Goal: Information Seeking & Learning: Learn about a topic

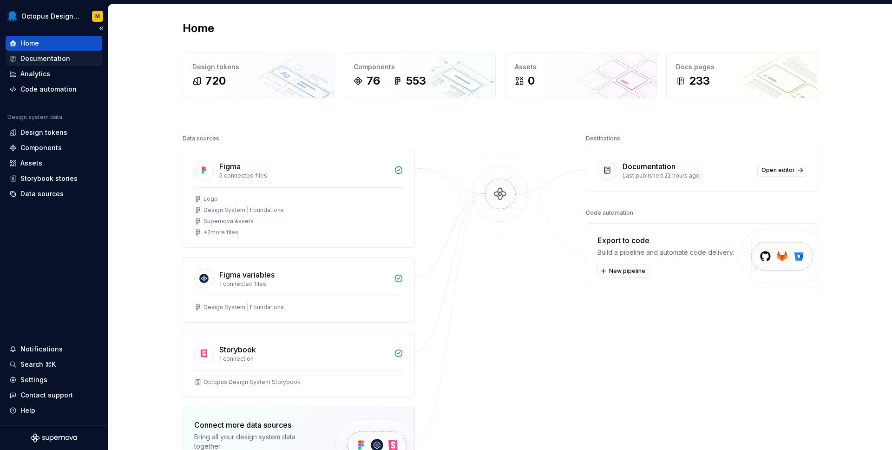
click at [54, 56] on div "Documentation" at bounding box center [45, 58] width 50 height 9
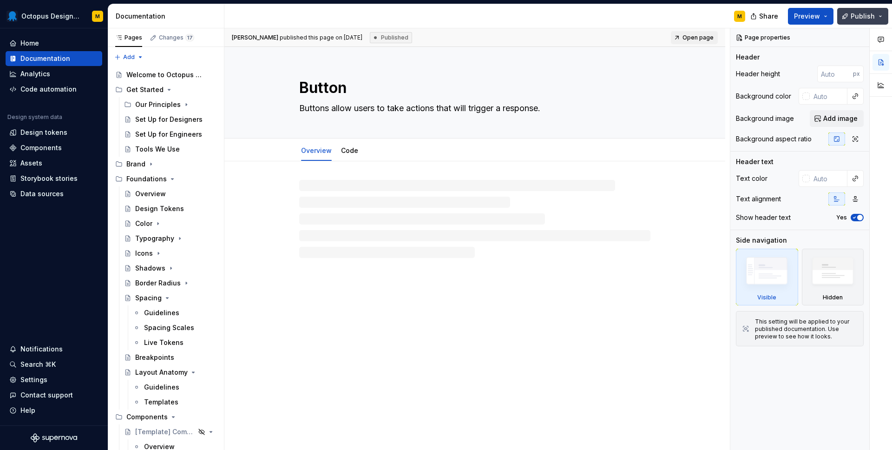
click at [861, 22] on button "Publish" at bounding box center [862, 16] width 51 height 17
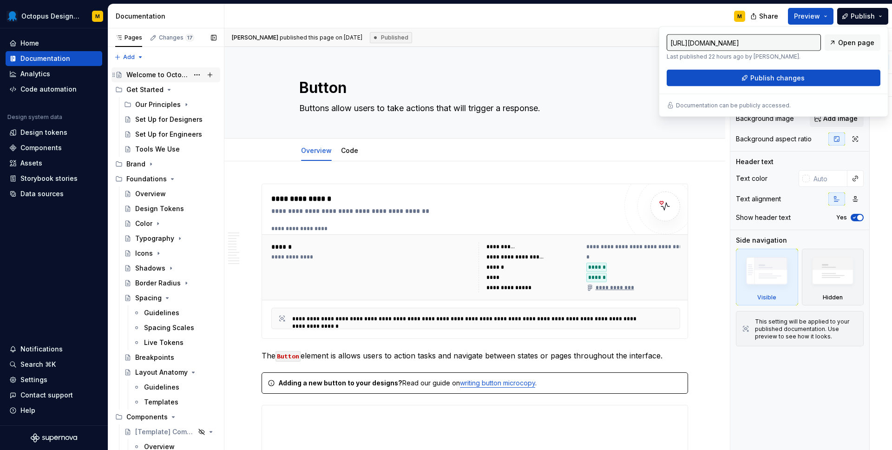
click at [142, 76] on div "Welcome to Octopus Design System" at bounding box center [157, 74] width 62 height 9
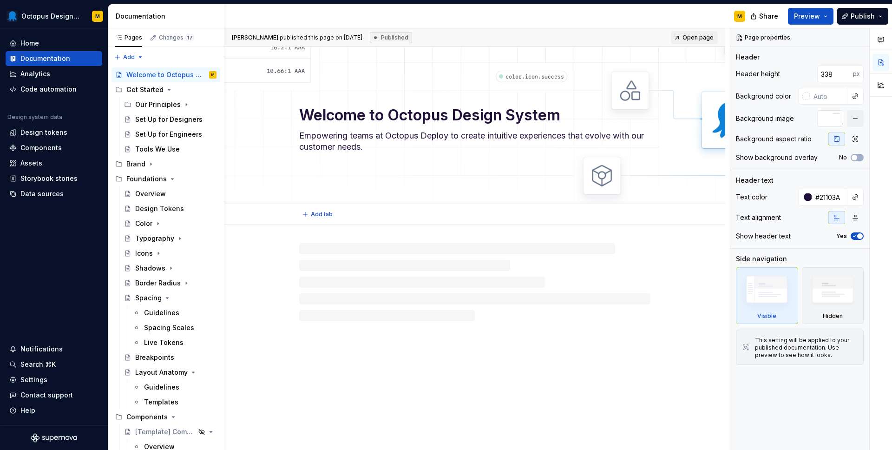
click at [383, 149] on textarea "Empowering teams at Octopus Deploy to create intuitive experiences that evolve …" at bounding box center [472, 141] width 351 height 26
click at [371, 144] on textarea "Empowering teams at Octopus Deploy to create intuitive experiences that evolve …" at bounding box center [472, 141] width 351 height 26
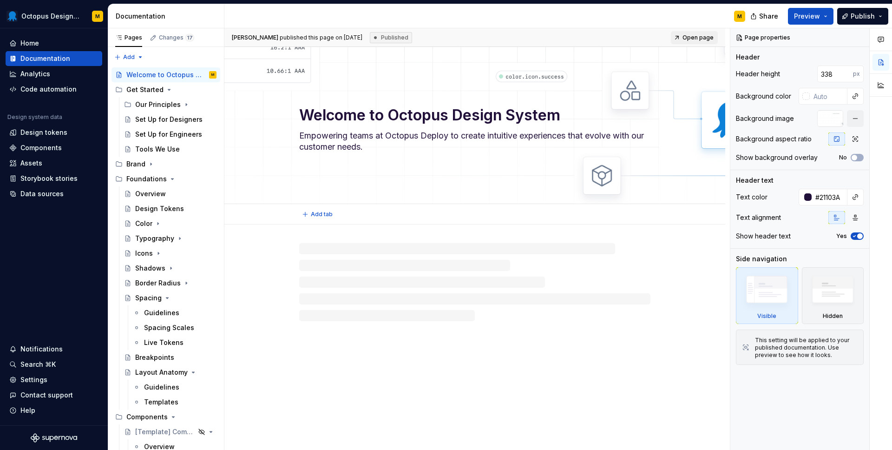
click at [389, 149] on textarea "Empowering teams at Octopus Deploy to create intuitive experiences that evolve …" at bounding box center [472, 141] width 351 height 26
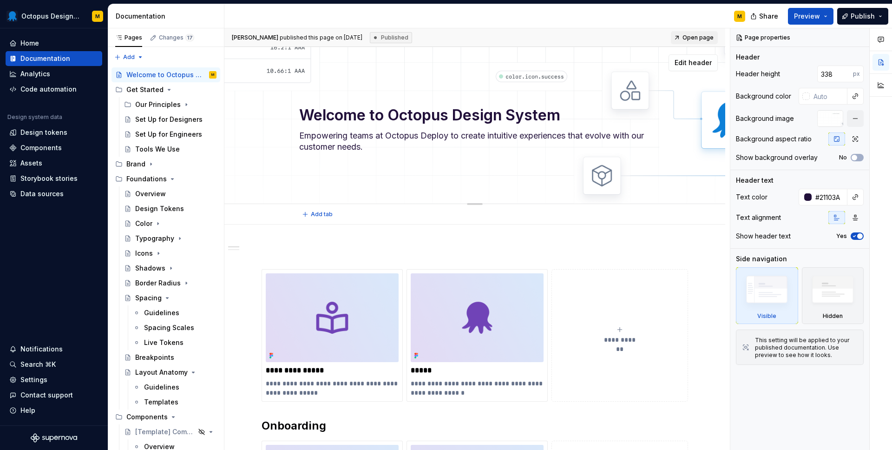
click at [385, 147] on textarea "Empowering teams at Octopus Deploy to create intuitive experiences that evolve …" at bounding box center [472, 141] width 351 height 26
type textarea "*"
type textarea "Empowering teams at Octopus Deploy to create intuitive experiences that evolve …"
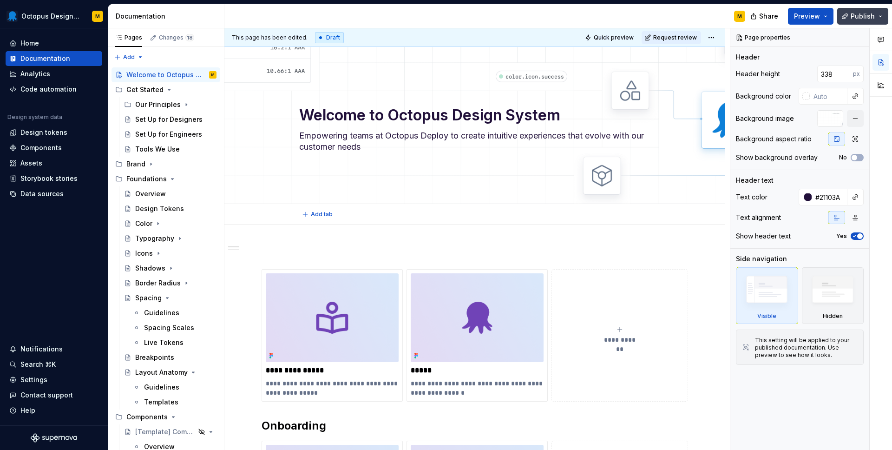
type textarea "*"
type textarea "Empowering teams at Octopus Deploy to create intuitive experiences that evolve …"
click at [819, 15] on span "Preview" at bounding box center [807, 16] width 26 height 9
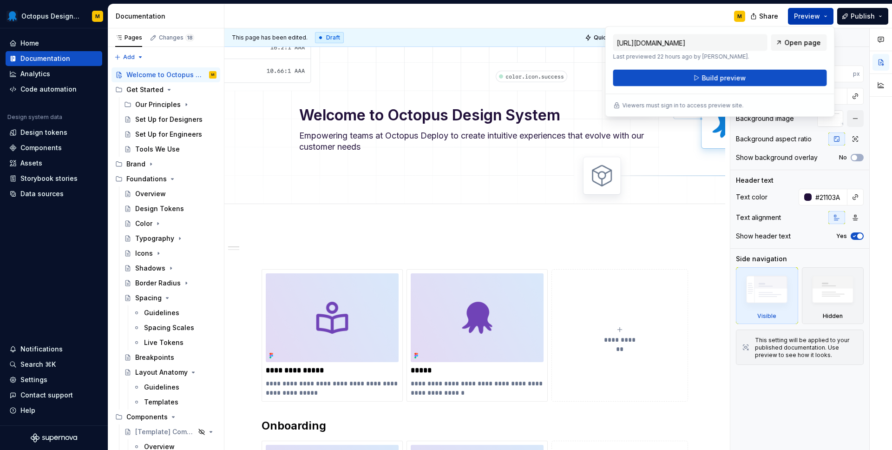
click at [819, 15] on span "Preview" at bounding box center [807, 16] width 26 height 9
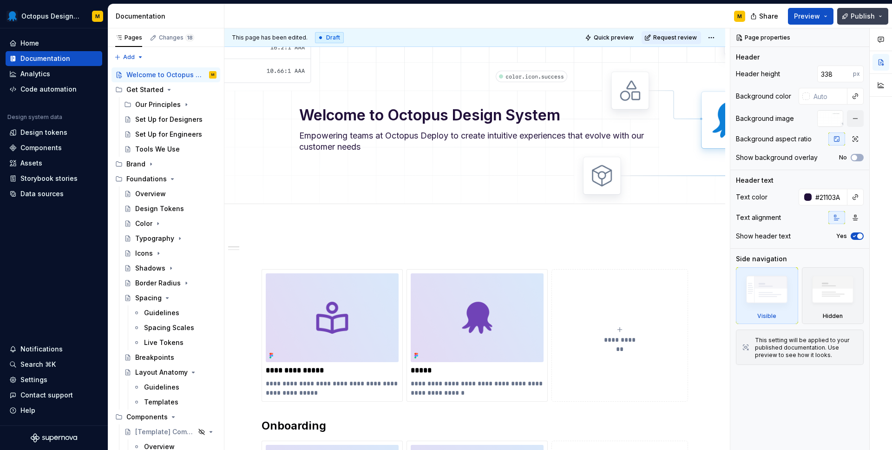
click at [862, 15] on span "Publish" at bounding box center [862, 16] width 24 height 9
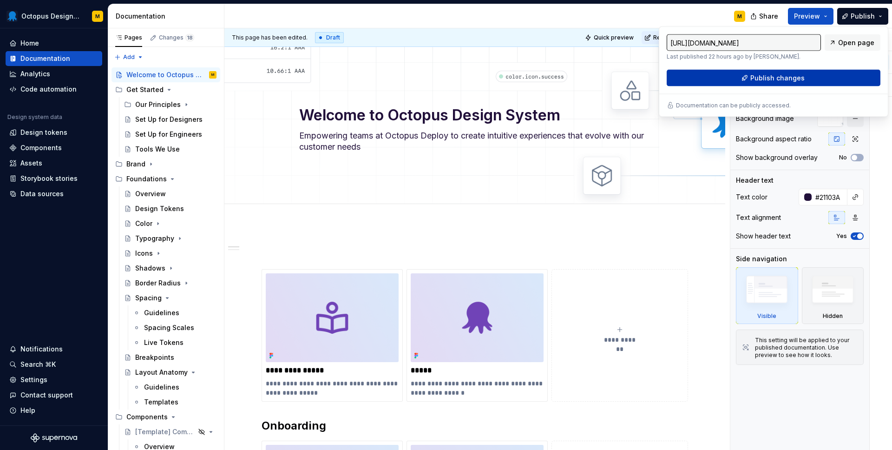
click at [756, 75] on span "Publish changes" at bounding box center [777, 77] width 54 height 9
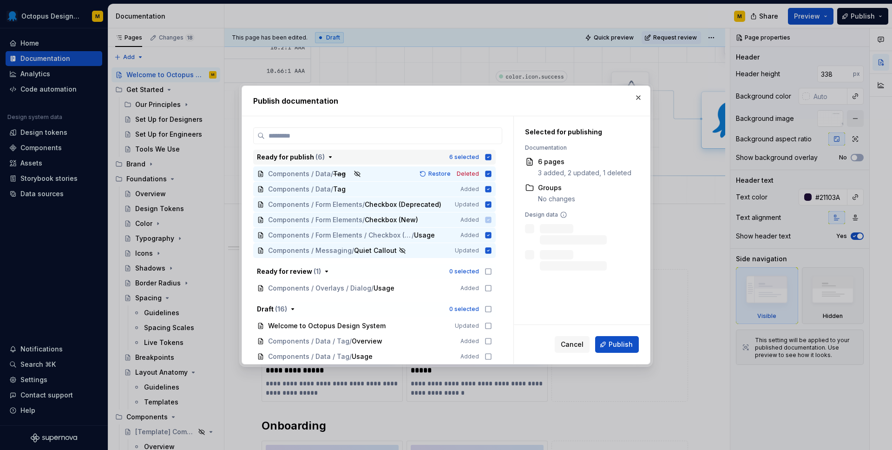
click at [491, 157] on icon "button" at bounding box center [488, 157] width 6 height 6
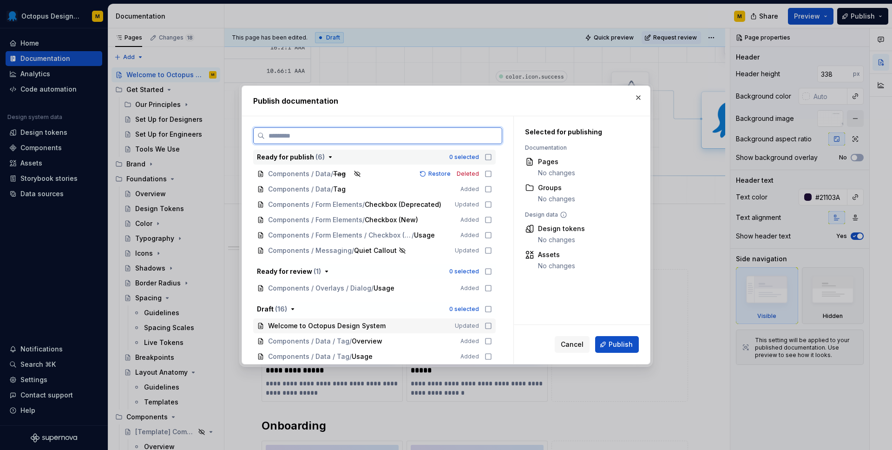
click at [492, 324] on icon at bounding box center [487, 325] width 7 height 7
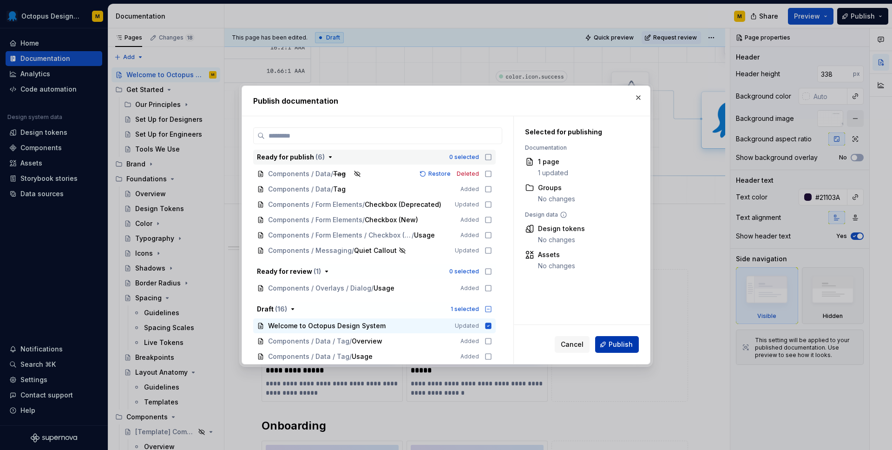
click at [617, 346] on span "Publish" at bounding box center [620, 343] width 24 height 9
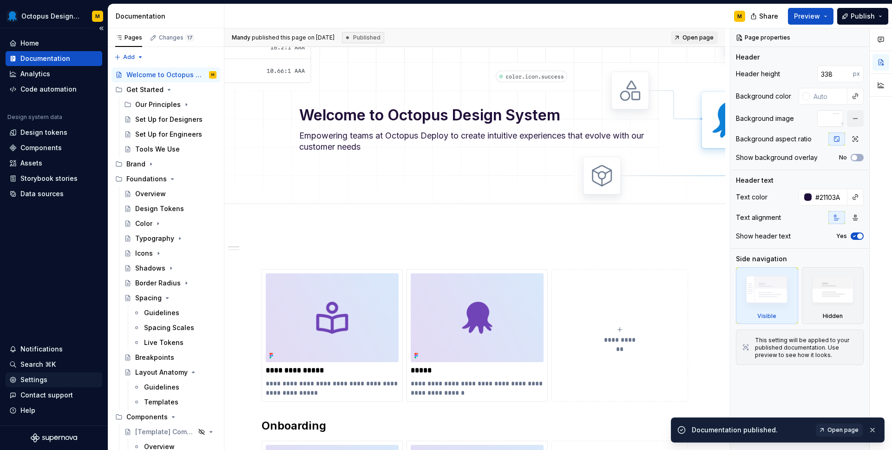
click at [43, 382] on div "Settings" at bounding box center [33, 379] width 27 height 9
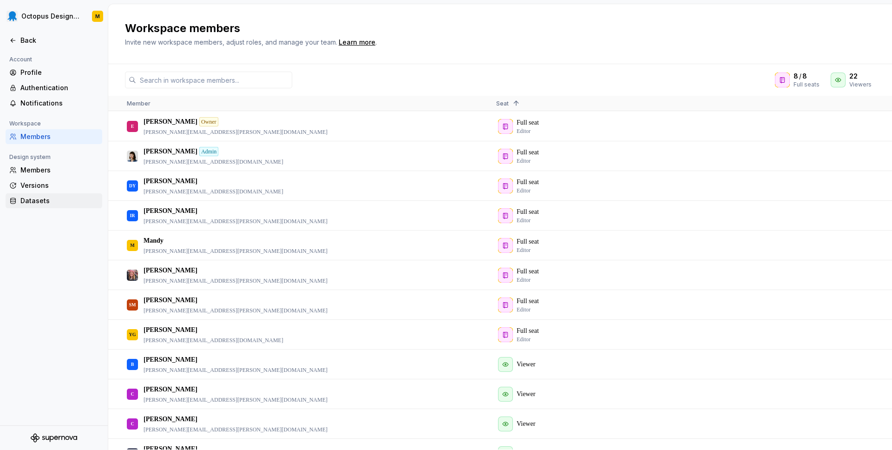
click at [32, 201] on div "Datasets" at bounding box center [59, 200] width 78 height 9
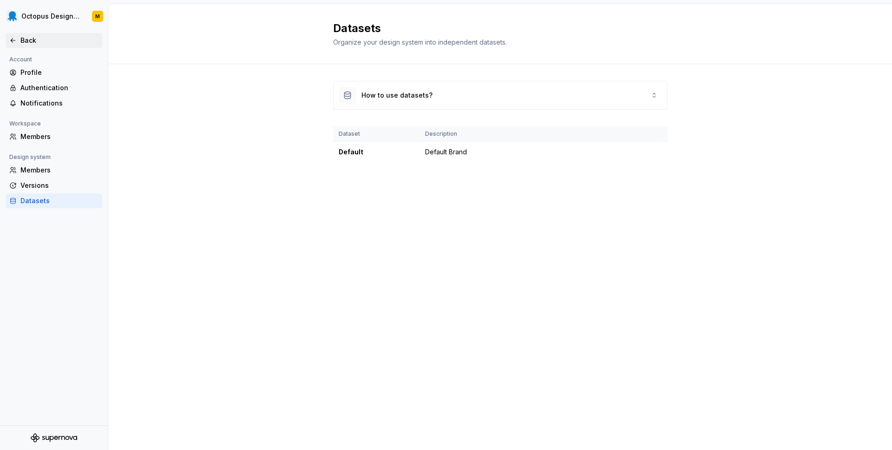
click at [20, 43] on div "Back" at bounding box center [59, 40] width 78 height 9
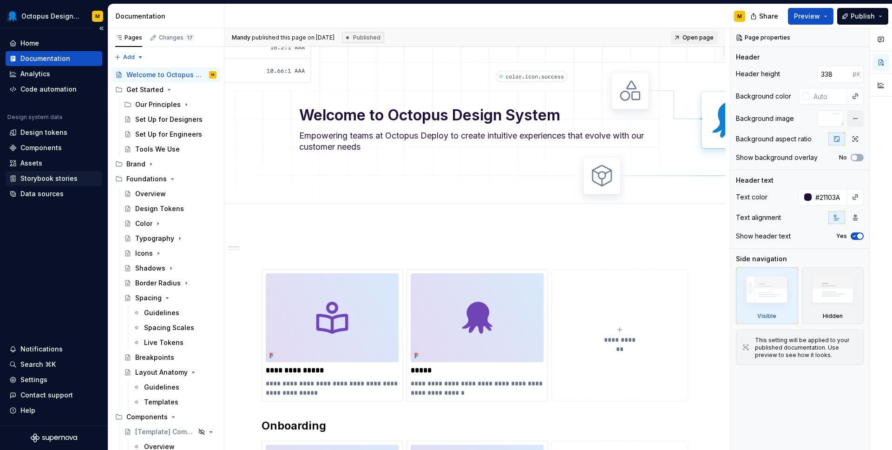
type textarea "*"
click at [36, 193] on div "Data sources" at bounding box center [41, 193] width 43 height 9
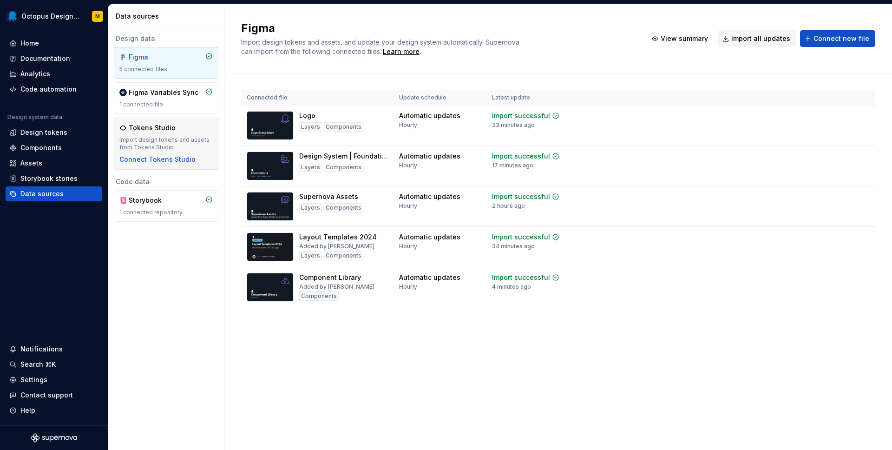
click at [166, 132] on div "Tokens Studio" at bounding box center [152, 127] width 47 height 9
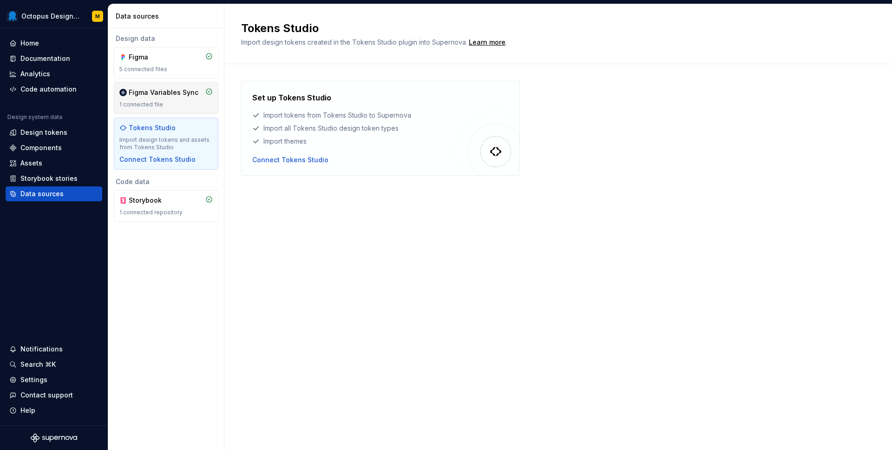
click at [163, 95] on div "Figma Variables Sync" at bounding box center [164, 92] width 70 height 9
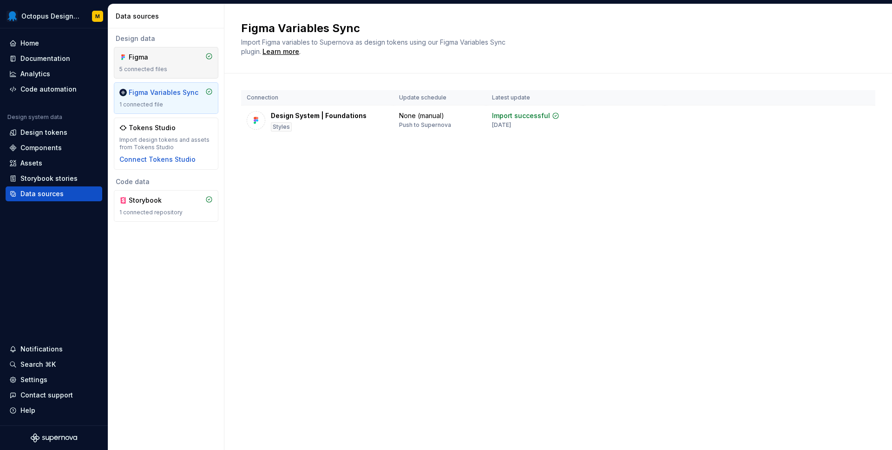
click at [163, 63] on div "Figma 5 connected files" at bounding box center [165, 62] width 93 height 20
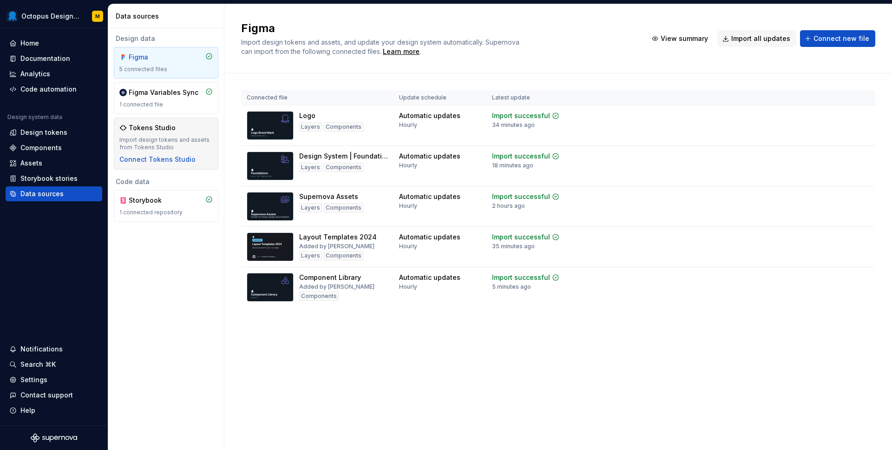
click at [176, 133] on div "Tokens Studio Import design tokens and assets from Tokens Studio Connect Tokens…" at bounding box center [165, 143] width 93 height 41
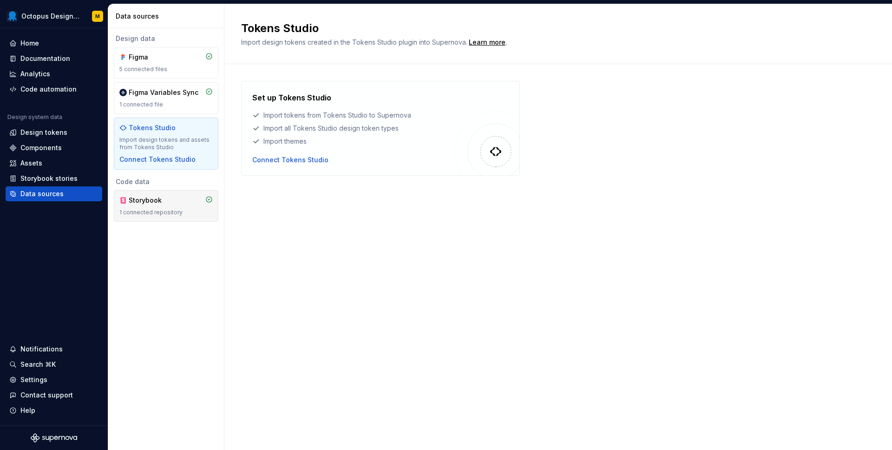
click at [163, 206] on div "Storybook 1 connected repository" at bounding box center [165, 206] width 93 height 20
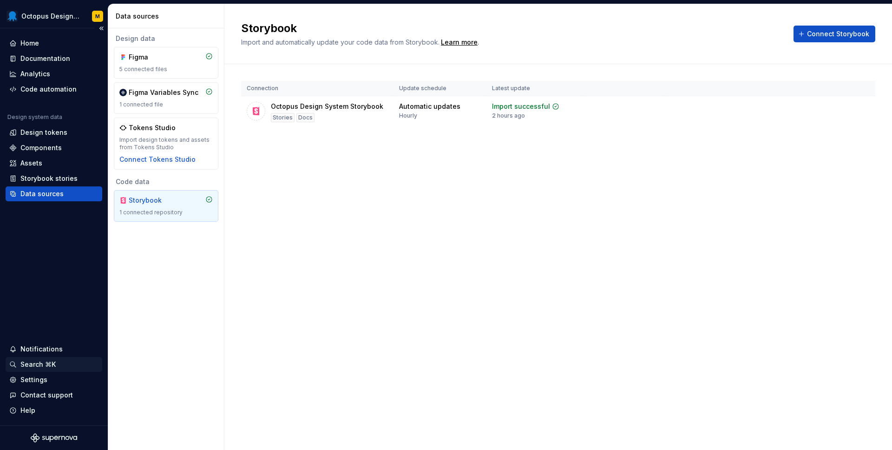
click at [41, 365] on div "Search ⌘K" at bounding box center [37, 363] width 35 height 9
click at [35, 408] on div "Help" at bounding box center [53, 409] width 89 height 9
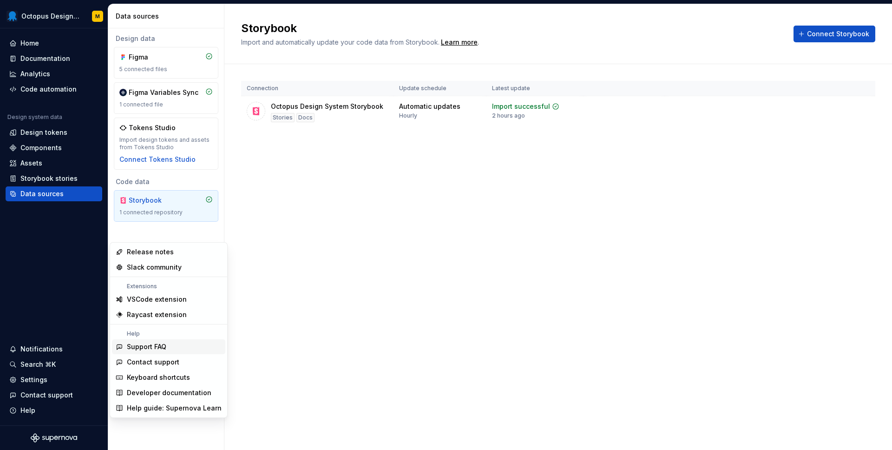
click at [166, 345] on div "Support FAQ" at bounding box center [174, 346] width 95 height 9
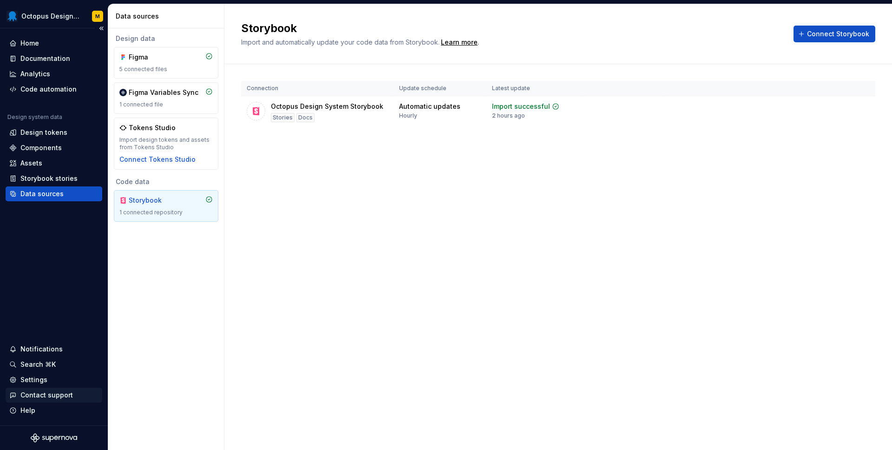
click at [43, 397] on div "Contact support" at bounding box center [46, 394] width 52 height 9
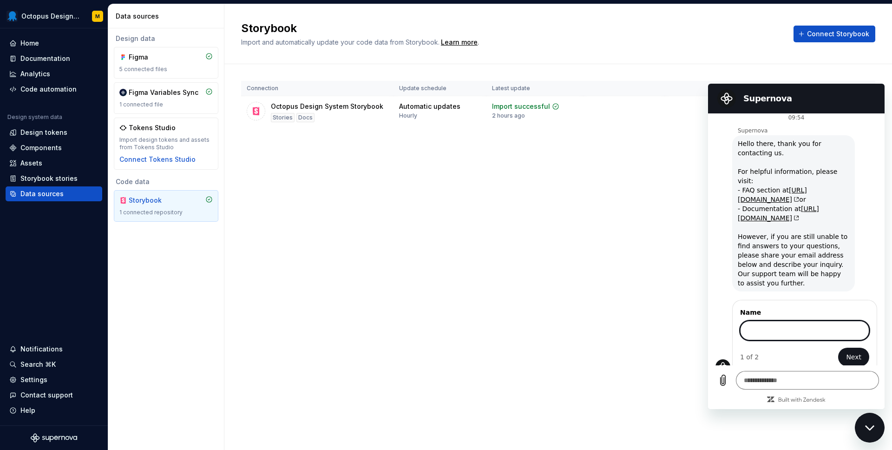
scroll to position [4, 0]
click at [801, 187] on link "[URL][DOMAIN_NAME]" at bounding box center [771, 195] width 69 height 17
type textarea "*"
click at [43, 72] on div "Analytics" at bounding box center [35, 73] width 30 height 9
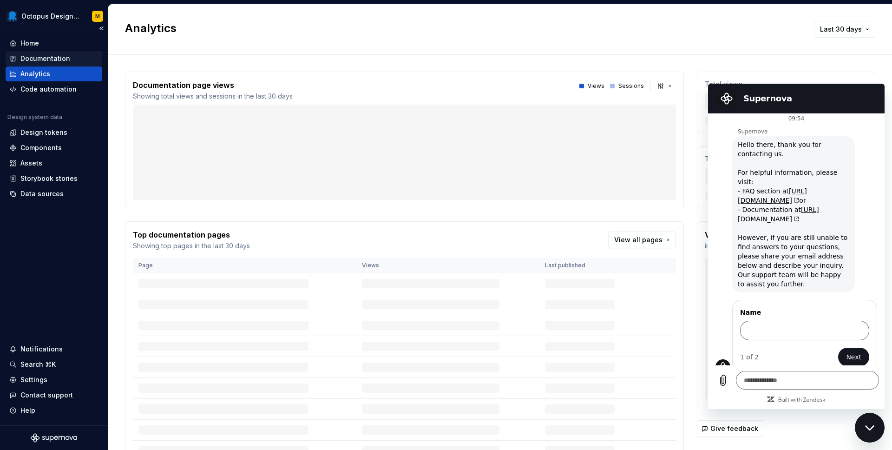
click at [37, 58] on div "Documentation" at bounding box center [45, 58] width 50 height 9
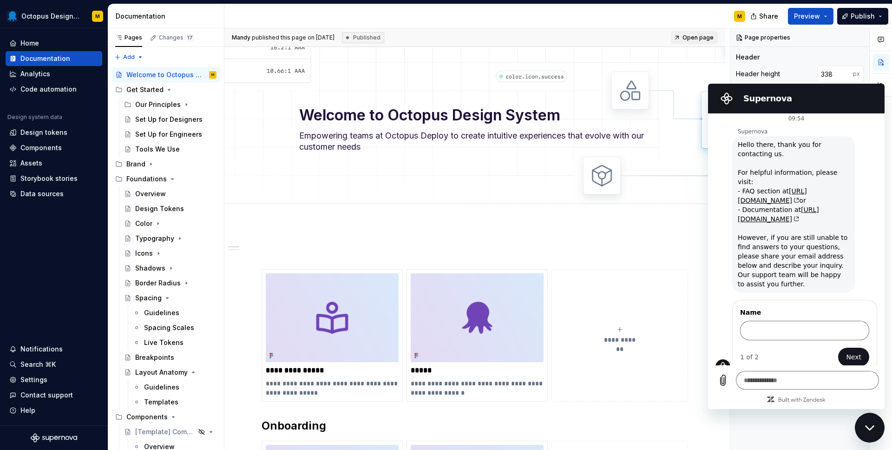
click at [874, 94] on h2 "Supernova" at bounding box center [809, 98] width 132 height 11
click at [827, 56] on div "Header" at bounding box center [800, 56] width 128 height 9
click at [197, 72] on button "Page tree" at bounding box center [196, 74] width 13 height 13
type textarea "*"
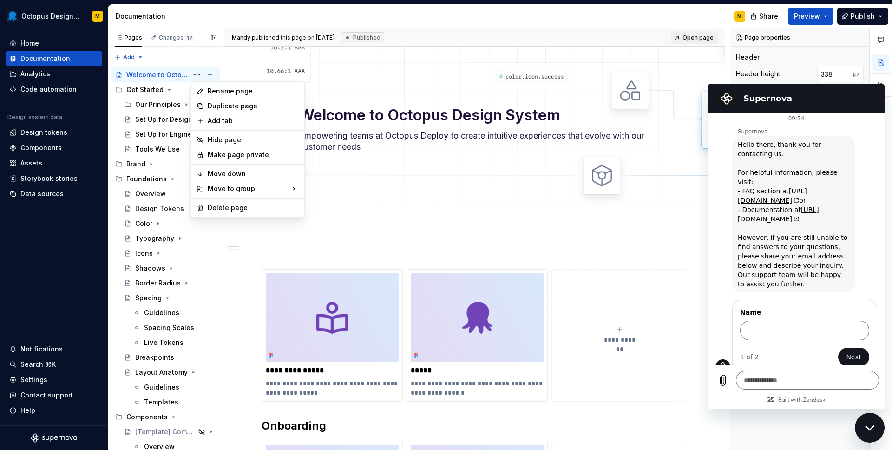
click at [162, 73] on div "Pages Changes 17 Add Accessibility guide for tree Page tree. Navigate the tree …" at bounding box center [166, 240] width 116 height 425
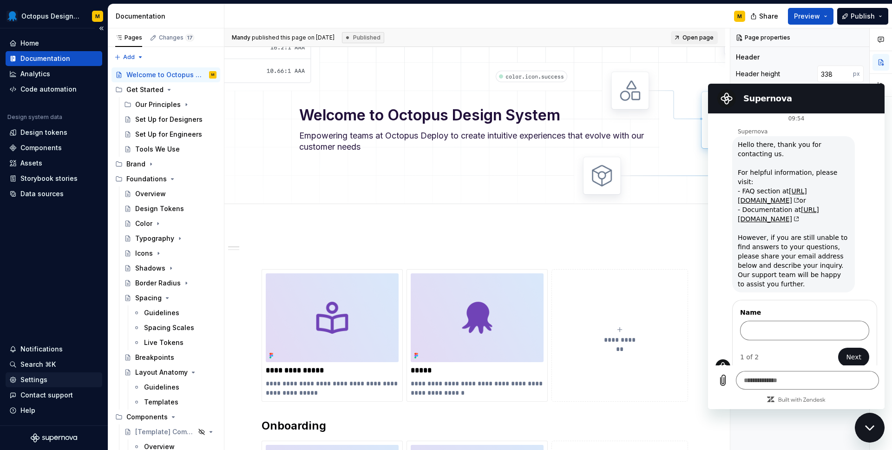
click at [38, 380] on div "Settings" at bounding box center [33, 379] width 27 height 9
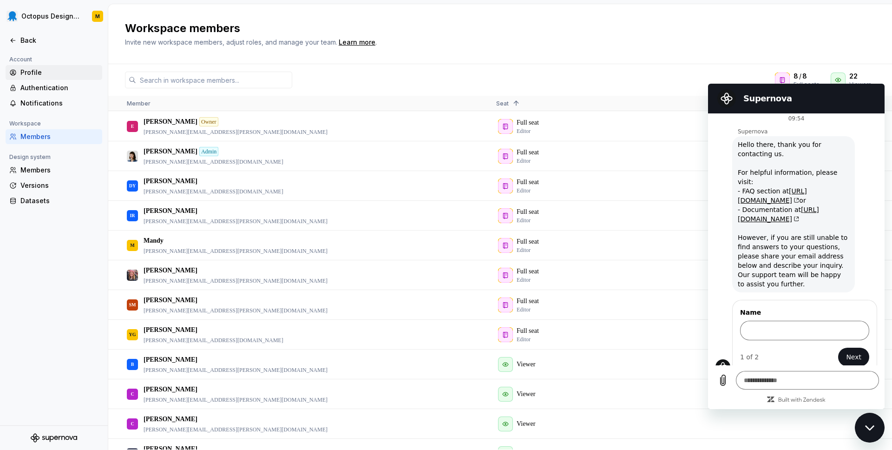
click at [35, 67] on div "Profile" at bounding box center [54, 72] width 97 height 15
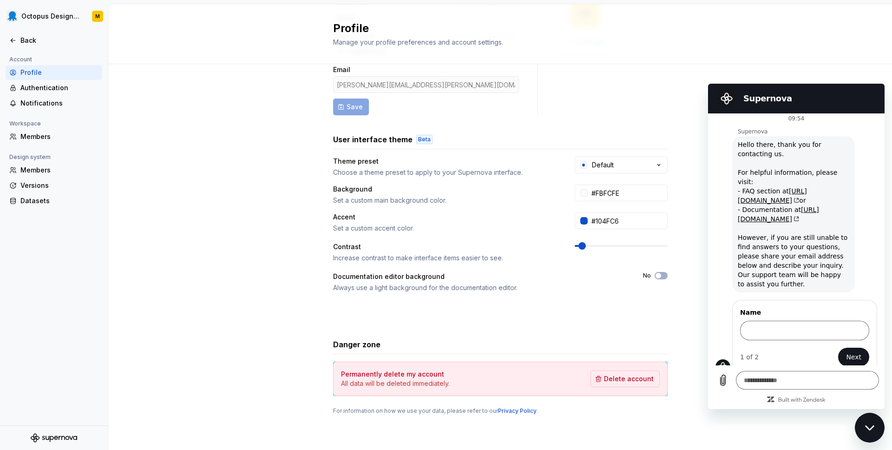
scroll to position [83, 0]
click at [28, 184] on div "Versions" at bounding box center [59, 185] width 78 height 9
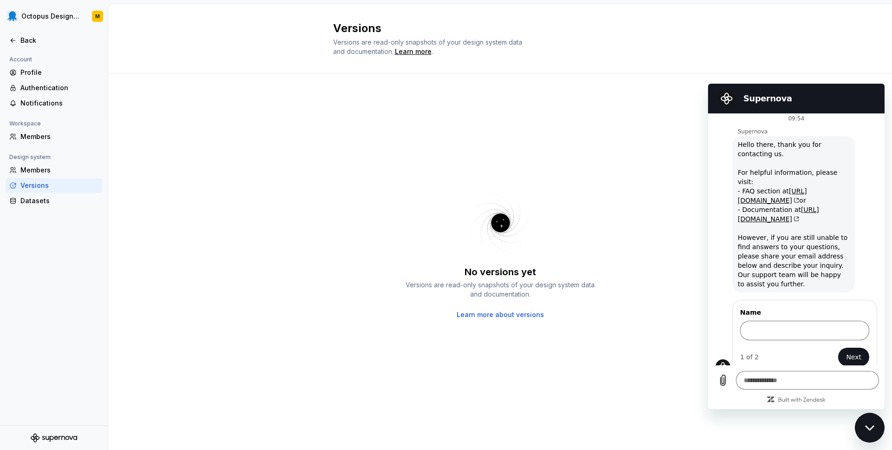
click at [817, 417] on div "No versions yet Versions are read-only snapshots of your design system data and…" at bounding box center [499, 261] width 783 height 376
click at [870, 417] on div "Close messaging window" at bounding box center [869, 427] width 28 height 28
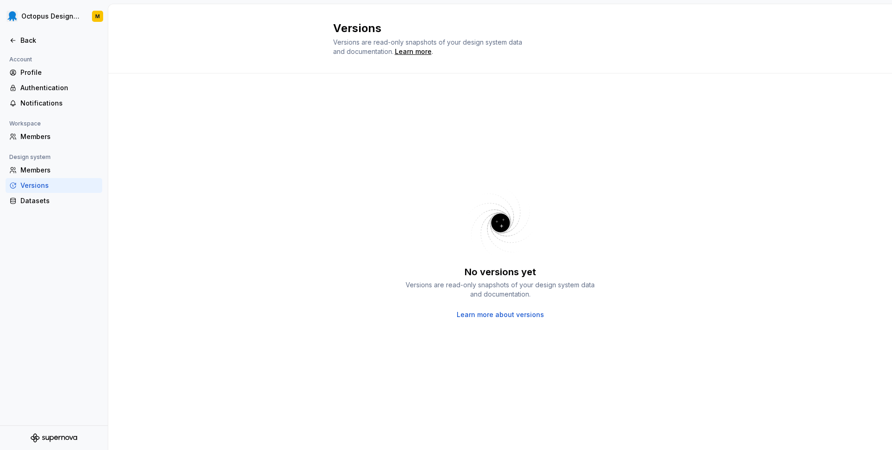
click at [501, 312] on link "Learn more about versions" at bounding box center [499, 314] width 87 height 9
type textarea "*"
click at [33, 36] on div "Back" at bounding box center [59, 40] width 78 height 9
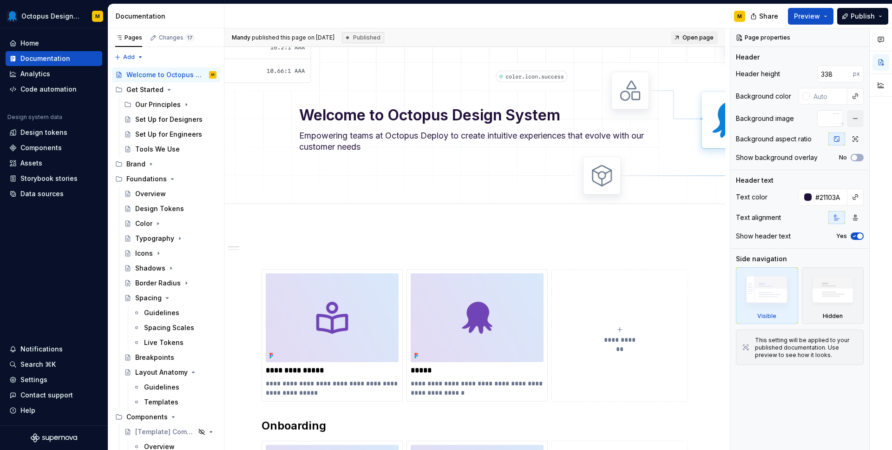
type textarea "*"
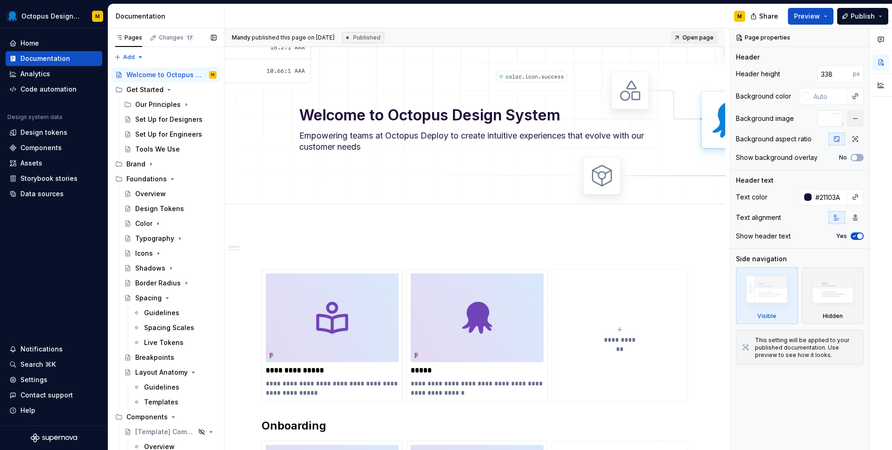
type textarea "*"
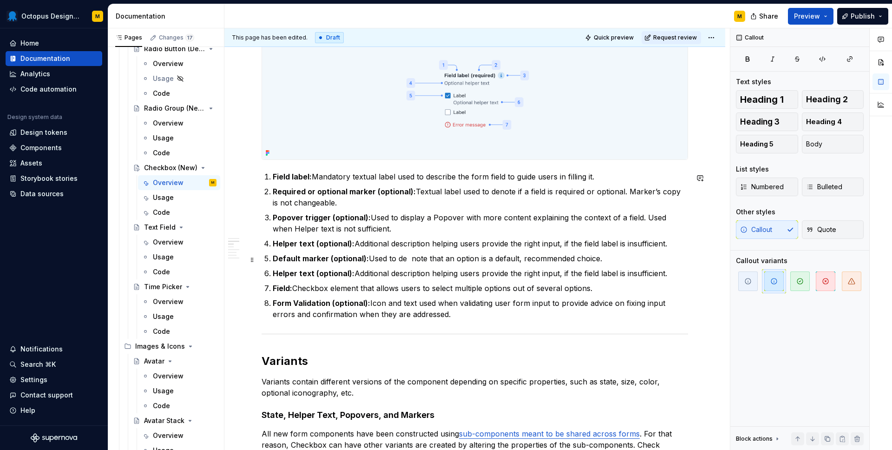
scroll to position [520, 0]
click at [291, 198] on p "Required or optional marker (optional): Textual label used to denote if a field…" at bounding box center [480, 197] width 415 height 22
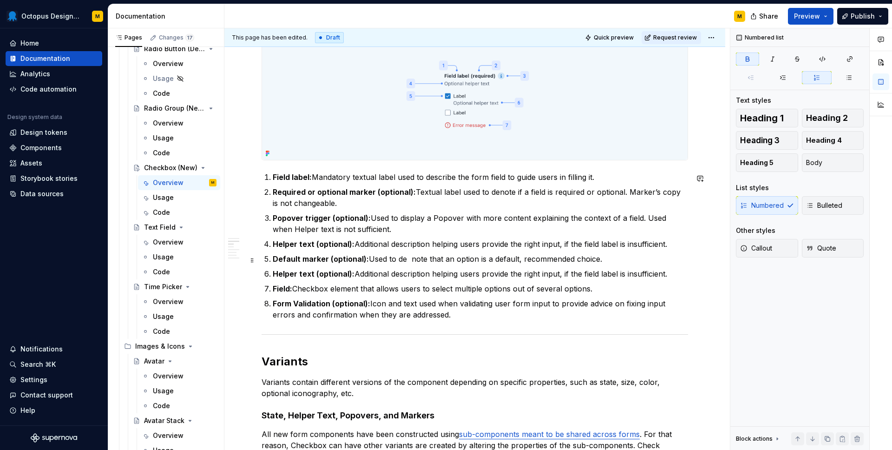
click at [286, 262] on strong "Default marker (optional):" at bounding box center [321, 258] width 96 height 9
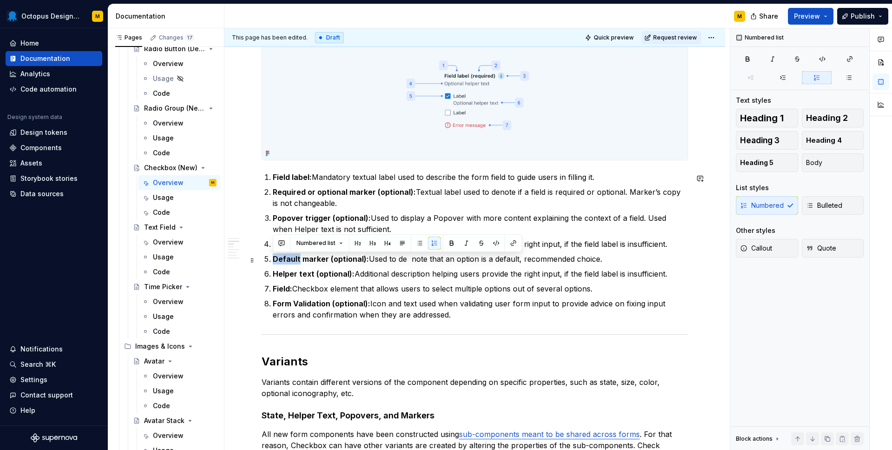
click at [286, 262] on strong "Default marker (optional):" at bounding box center [321, 258] width 96 height 9
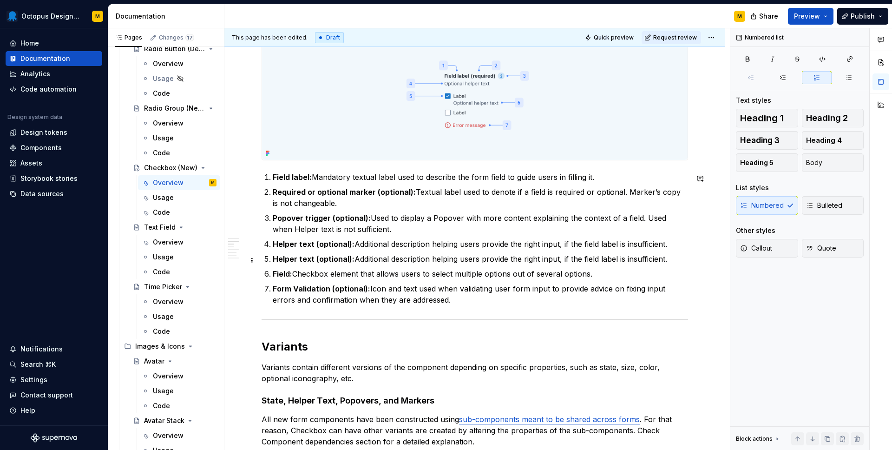
click at [314, 261] on strong "Helper text (optional):" at bounding box center [314, 258] width 82 height 9
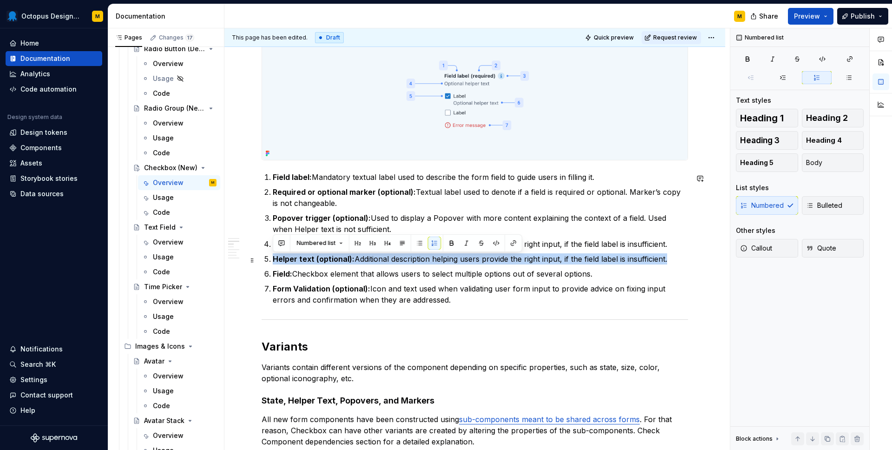
click at [314, 261] on strong "Helper text (optional):" at bounding box center [314, 258] width 82 height 9
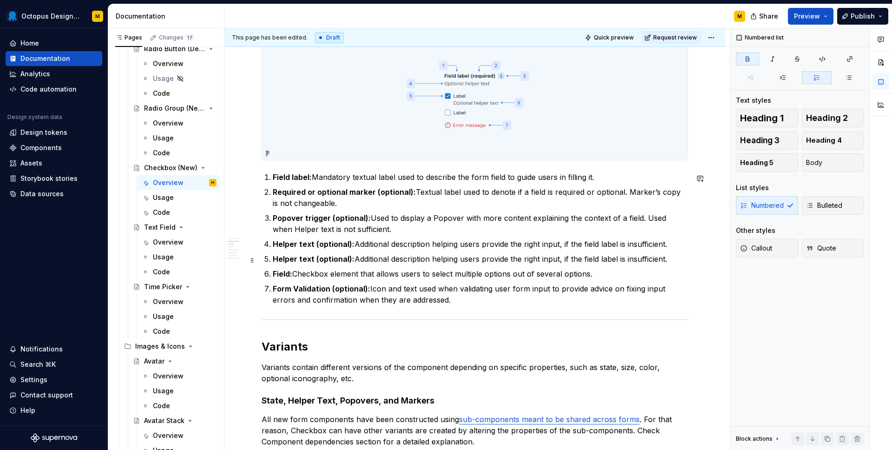
click at [273, 258] on li "Helper text (optional): Additional description helping users provide the right …" at bounding box center [480, 258] width 415 height 11
click at [273, 260] on li "Helper text (optional): Additional description helping users provide the right …" at bounding box center [480, 258] width 415 height 11
click at [293, 263] on strong "Helper text (optional):" at bounding box center [314, 258] width 82 height 9
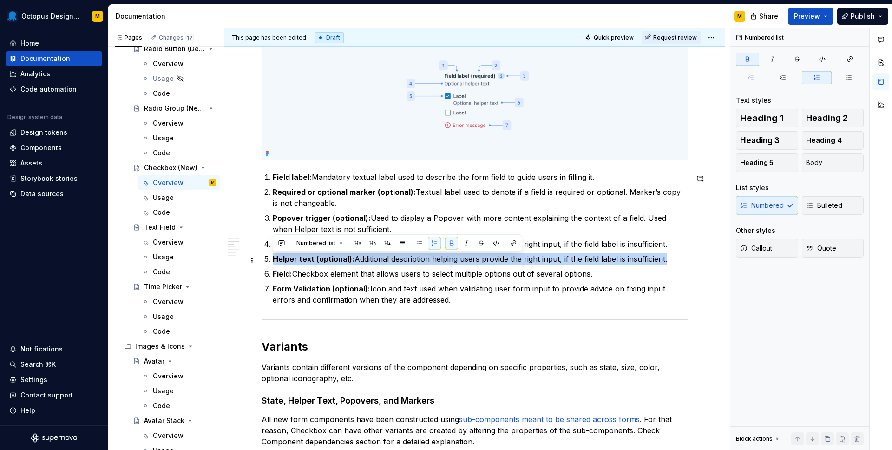
click at [293, 263] on strong "Helper text (optional):" at bounding box center [314, 258] width 82 height 9
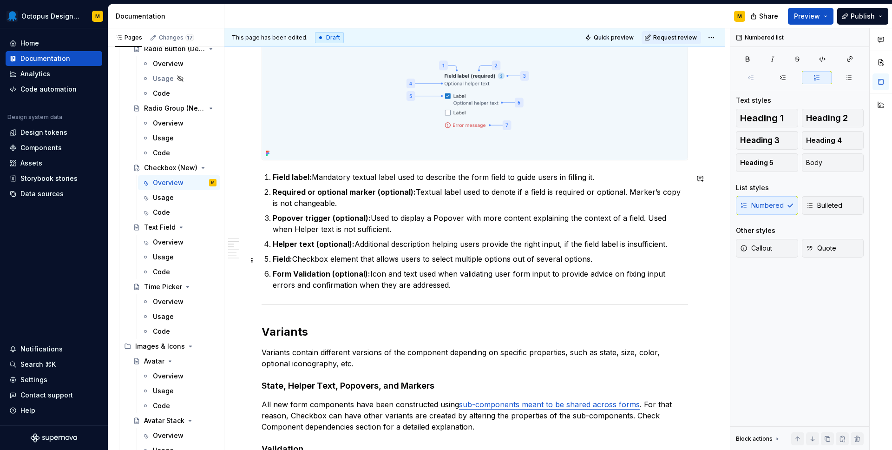
click at [604, 255] on p "Field: Checkbox element that allows users to select multiple options out of sev…" at bounding box center [480, 258] width 415 height 11
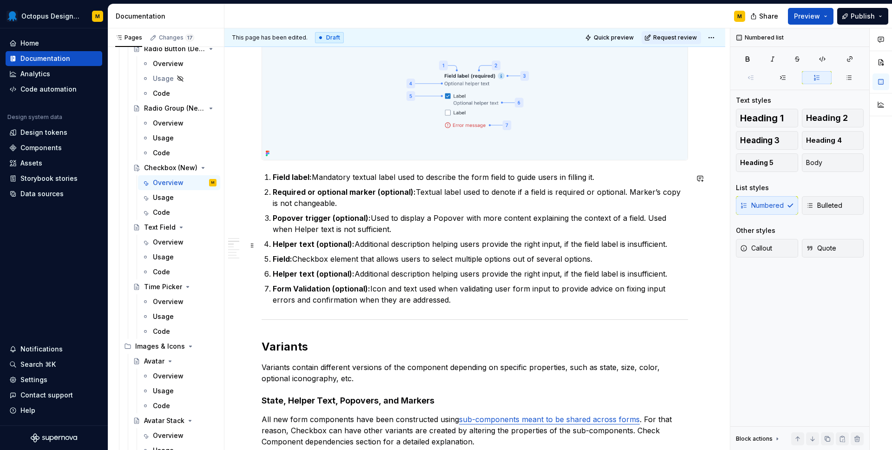
click at [390, 246] on p "Helper text (optional): Additional description helping users provide the right …" at bounding box center [480, 243] width 415 height 11
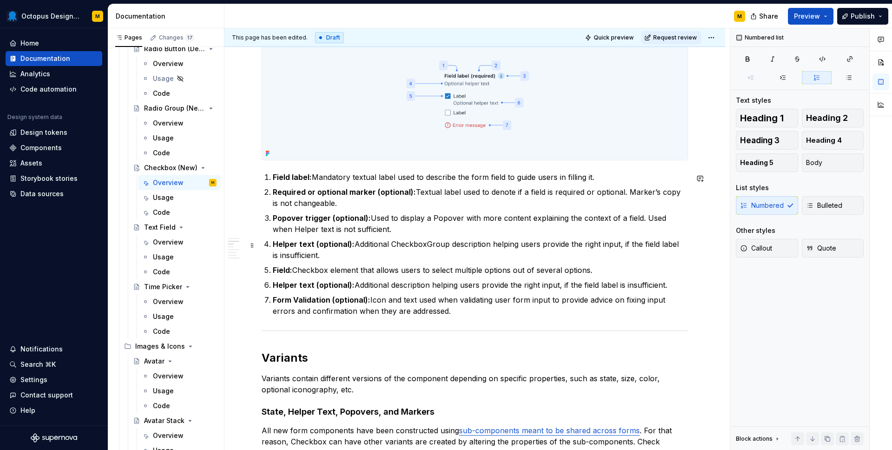
click at [393, 243] on p "Helper text (optional): Additional CheckboxGroup description helping users prov…" at bounding box center [480, 249] width 415 height 22
click at [386, 243] on p "Helper text (optional): Additional CheckboxGroup description helping users prov…" at bounding box center [480, 249] width 415 height 22
click at [449, 246] on p "Helper text (optional): Additional `CheckboxGroup description helping users pro…" at bounding box center [480, 249] width 415 height 22
click at [398, 177] on p "Field label: Mandatory textual label used to describe the form field to guide u…" at bounding box center [480, 176] width 415 height 11
click at [409, 177] on p "Field label: Mandatory textual label for CheckboxGroup used to describe the for…" at bounding box center [480, 176] width 415 height 11
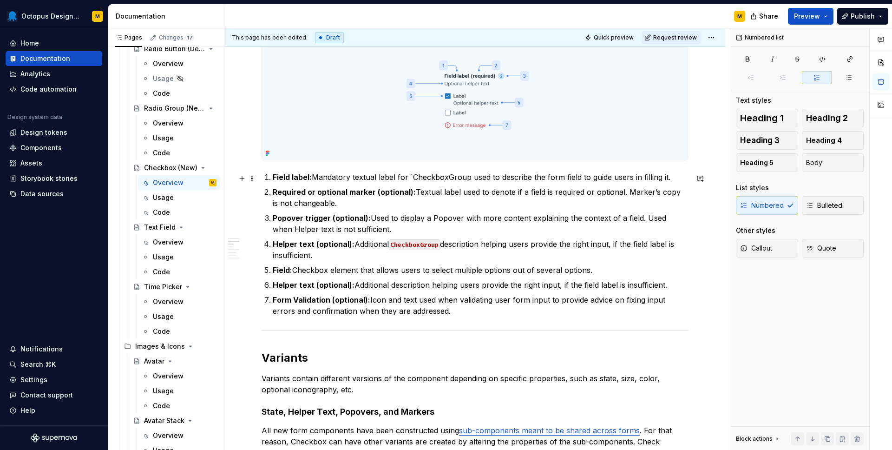
click at [469, 179] on p "Field label: Mandatory textual label for `CheckboxGroup used to describe the fo…" at bounding box center [480, 176] width 415 height 11
click at [412, 193] on strong "Required or optional marker (optional):" at bounding box center [344, 191] width 143 height 9
click at [458, 194] on p "Required or optional marker (optional): Textual label used to denote if a field…" at bounding box center [480, 197] width 415 height 22
click at [463, 220] on p "Popover trigger (optional): Used to display a Popover with more content explain…" at bounding box center [480, 223] width 415 height 22
type textarea "*"
